Goal: Transaction & Acquisition: Purchase product/service

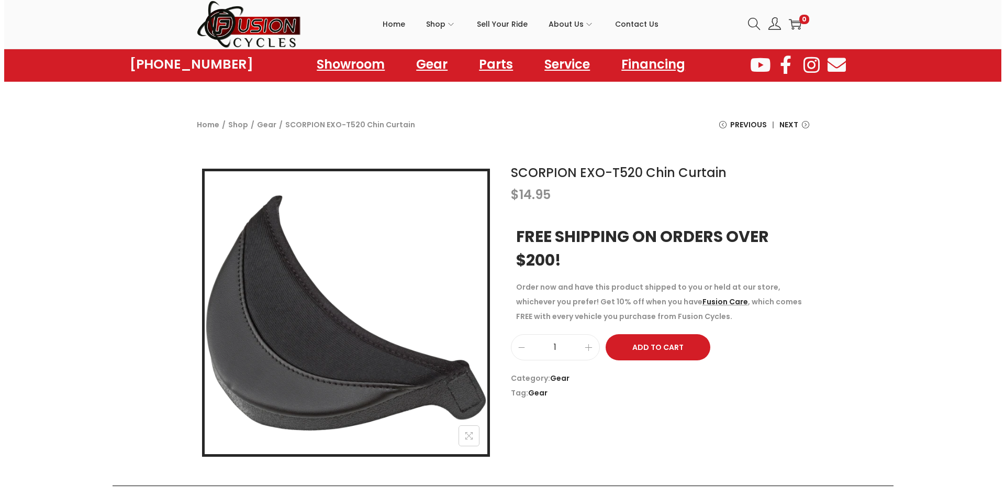
scroll to position [35, 0]
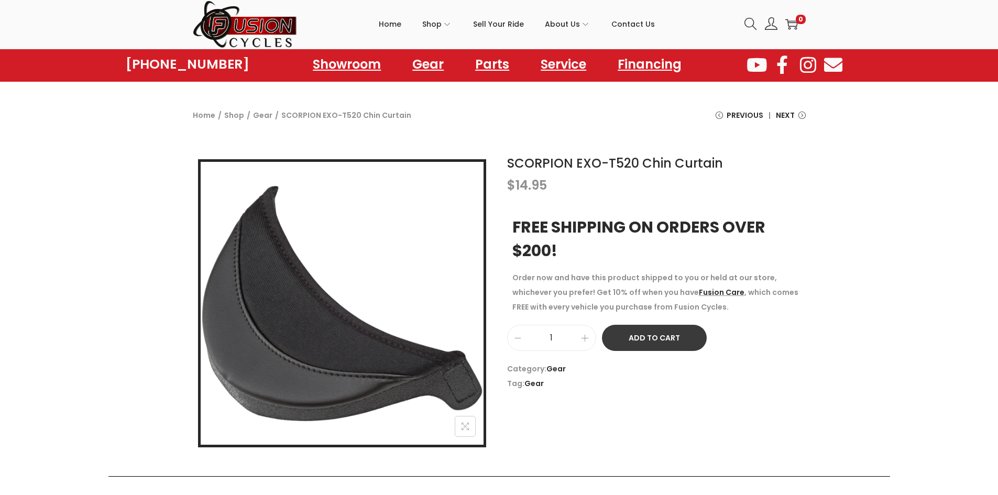
click at [674, 341] on button "Add to Cart" at bounding box center [654, 338] width 105 height 26
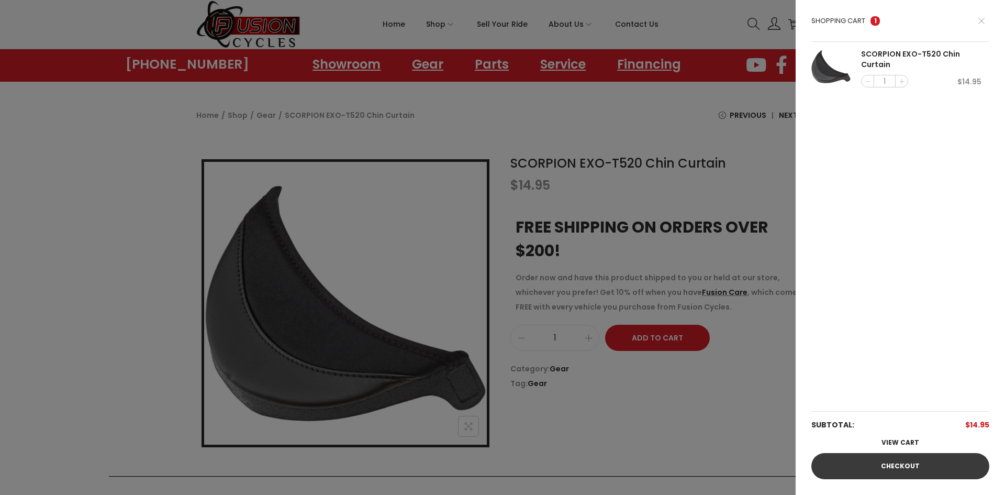
click at [900, 471] on link "Checkout" at bounding box center [901, 466] width 178 height 26
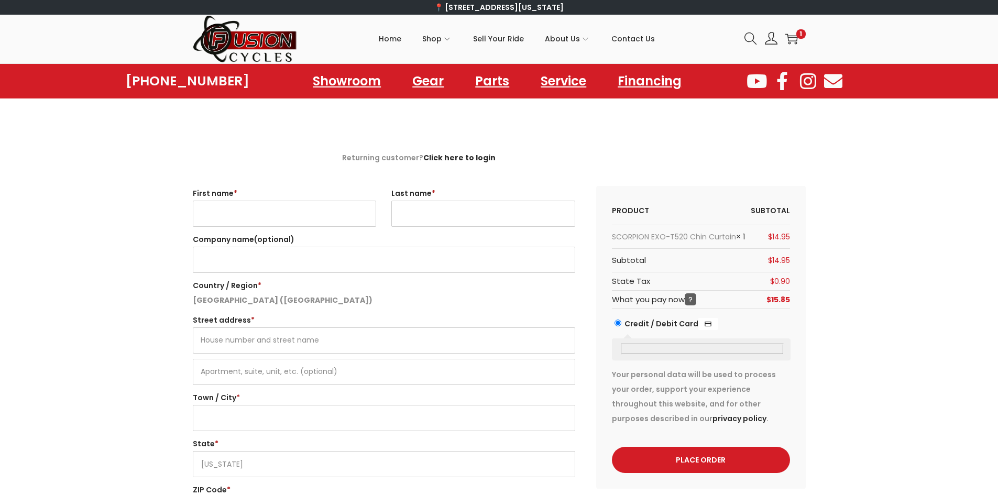
select select "VA"
